Goal: Task Accomplishment & Management: Use online tool/utility

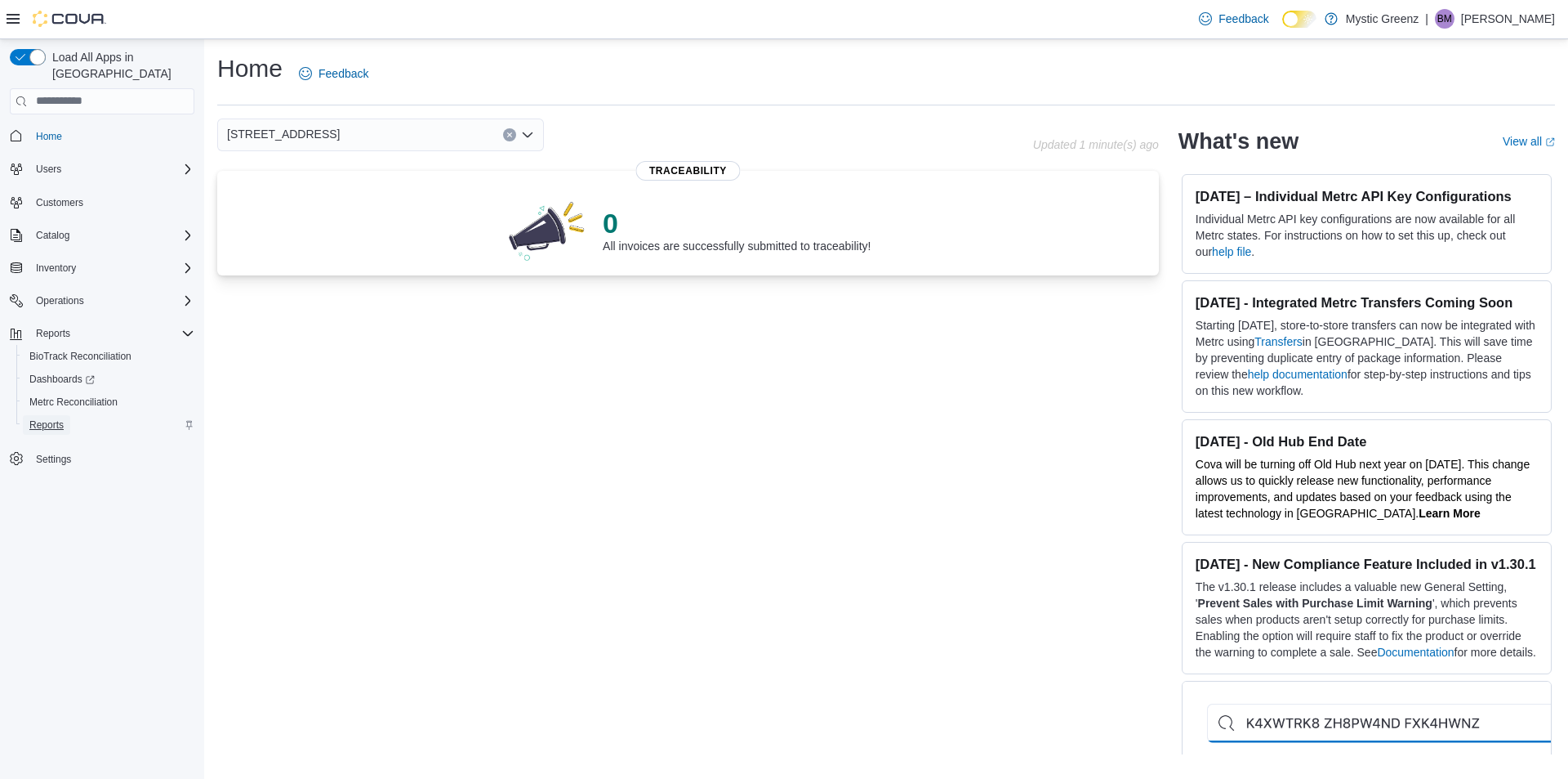
click at [50, 418] on span "Reports" at bounding box center [47, 425] width 35 height 13
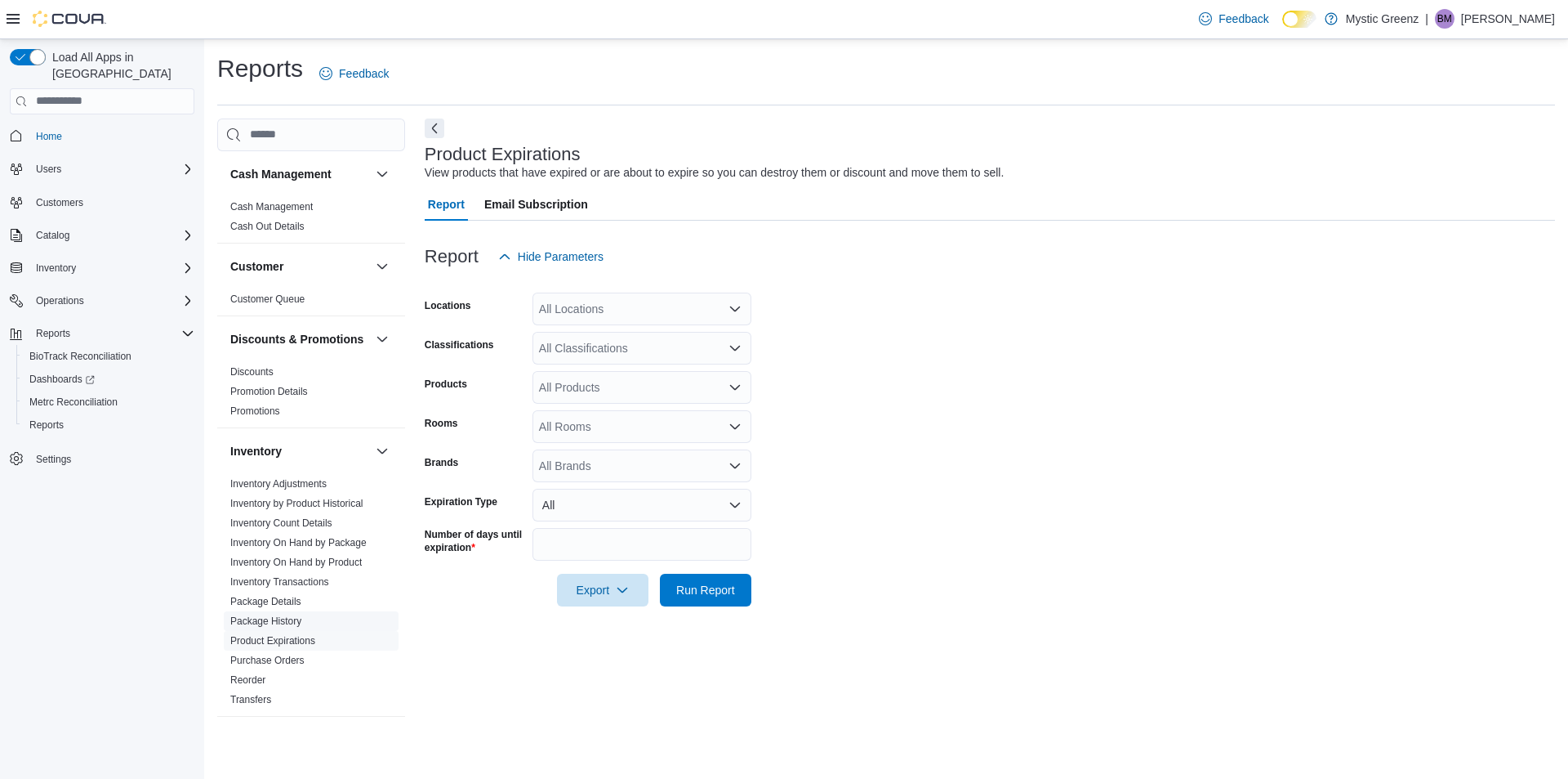
click at [275, 627] on link "Package History" at bounding box center [266, 621] width 71 height 12
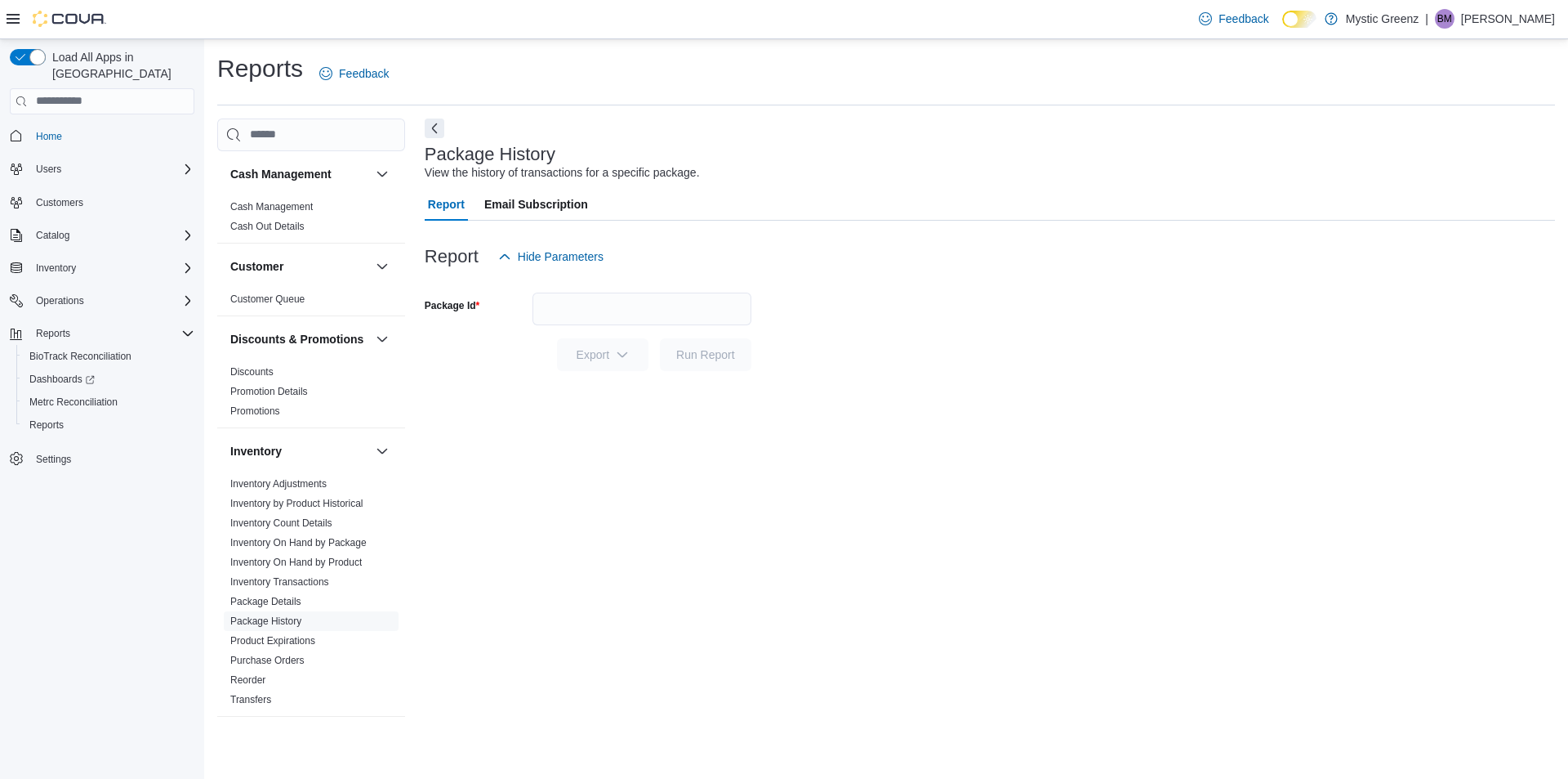
click at [443, 205] on span "Report" at bounding box center [446, 204] width 37 height 33
click at [452, 307] on label "Package Id" at bounding box center [452, 306] width 55 height 13
click at [533, 307] on input "Package Id" at bounding box center [642, 309] width 219 height 33
type input "**********"
click at [702, 364] on span "Run Report" at bounding box center [706, 354] width 72 height 33
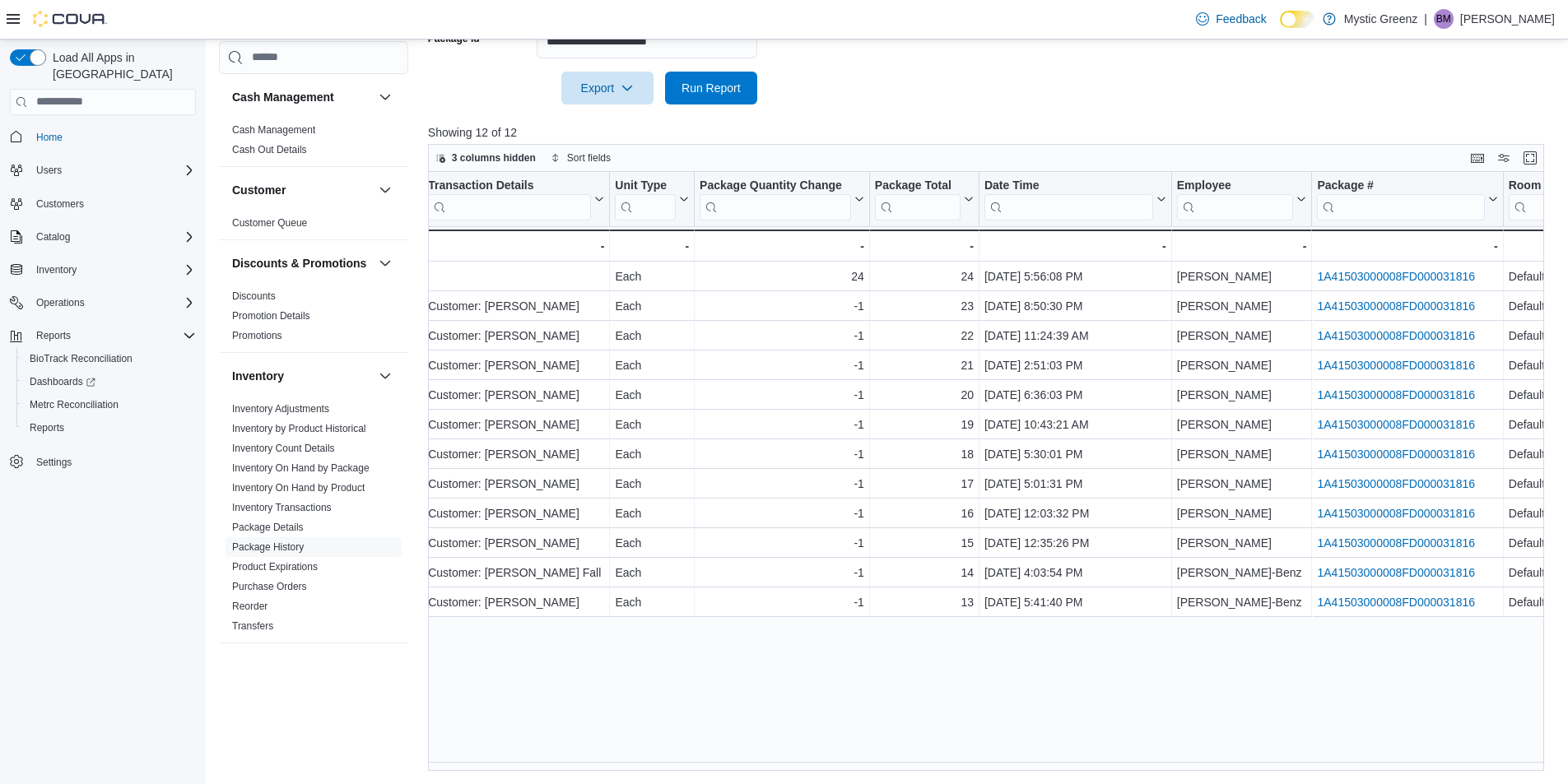
scroll to position [0, 673]
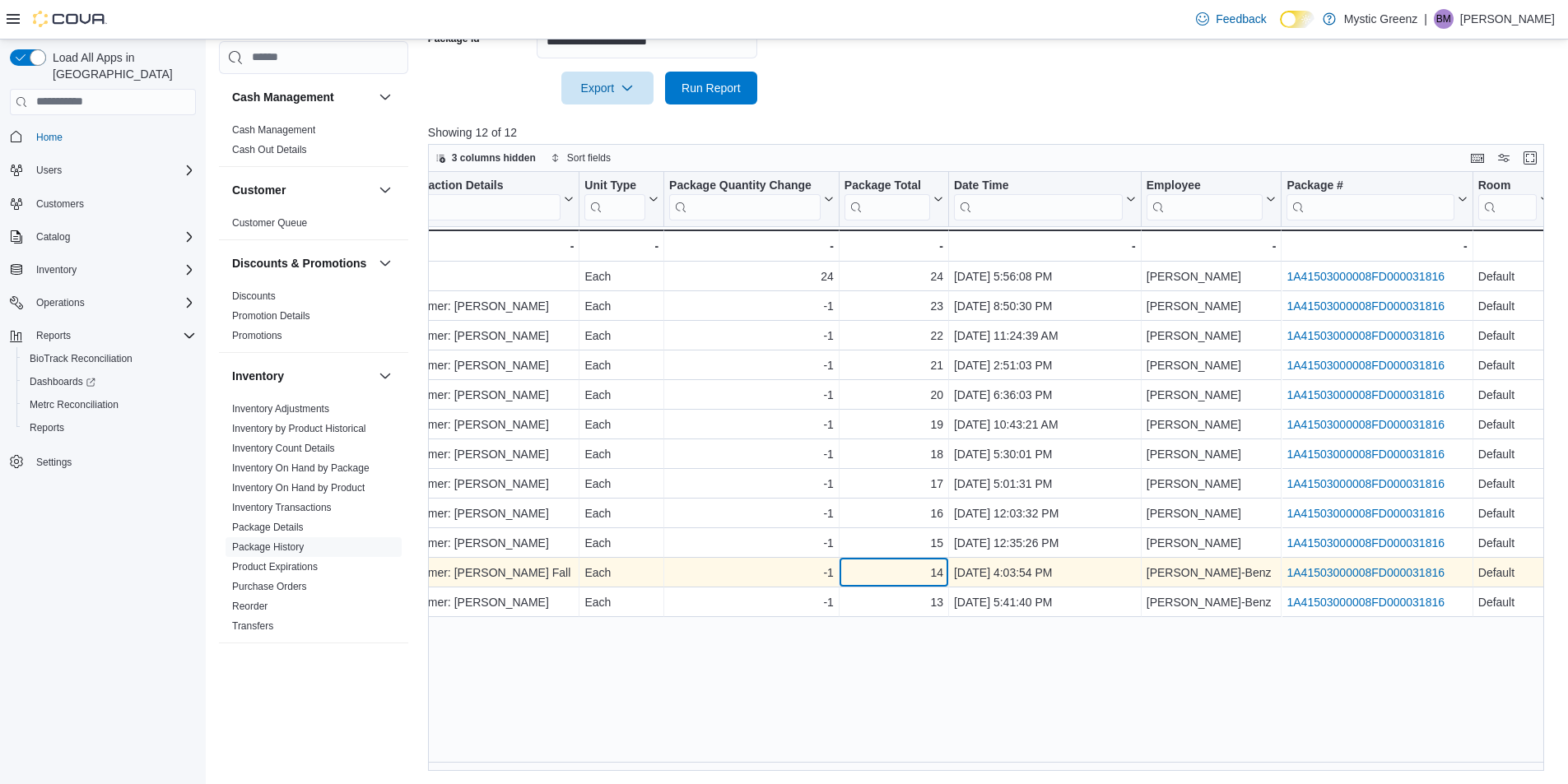
click at [938, 587] on div "14 - Package Total, column 9, row 11" at bounding box center [894, 572] width 109 height 30
